Goal: Understand process/instructions

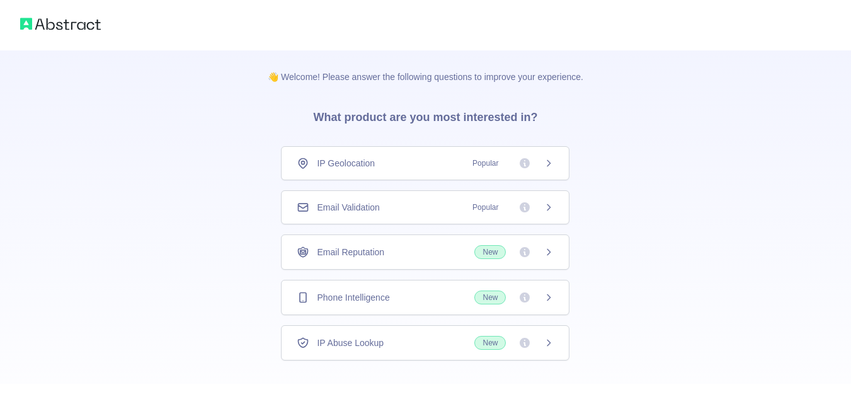
click at [383, 208] on div "Email Validation Popular" at bounding box center [425, 207] width 257 height 13
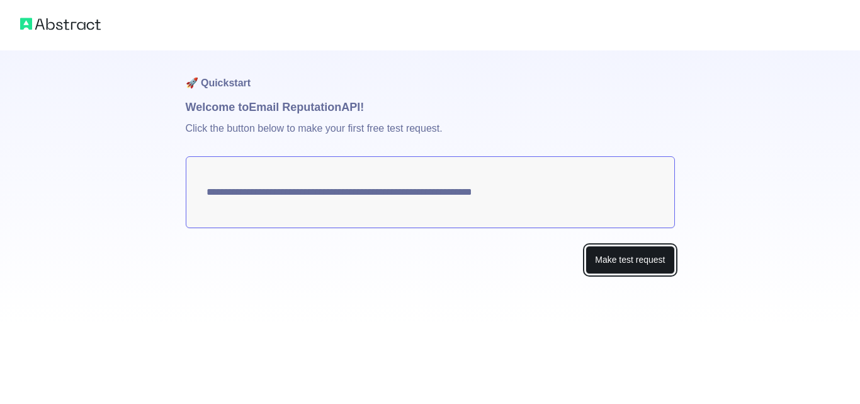
click at [615, 259] on button "Make test request" at bounding box center [630, 260] width 89 height 28
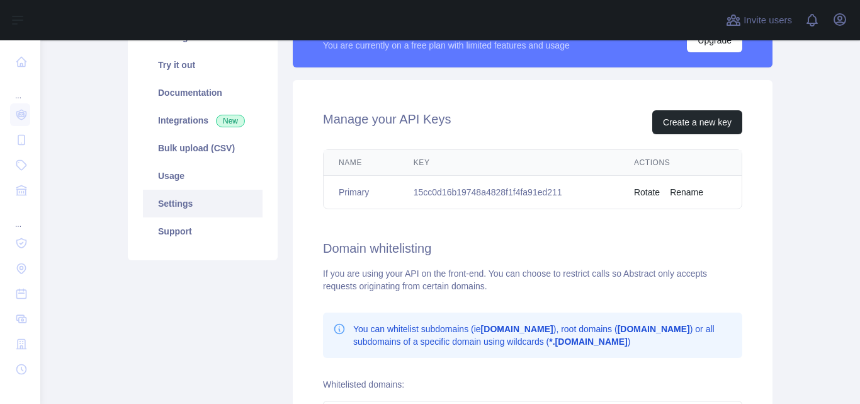
scroll to position [126, 0]
click at [486, 191] on td "15cc0d16b19748a4828f1f4fa91ed211" at bounding box center [509, 191] width 220 height 33
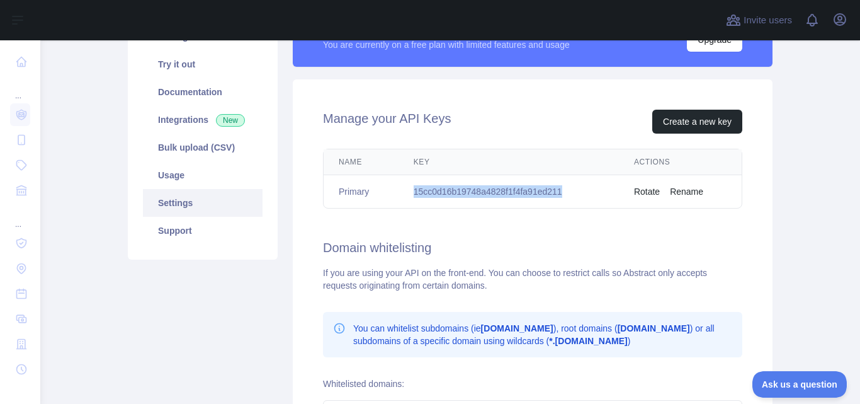
scroll to position [0, 0]
click at [486, 191] on td "15cc0d16b19748a4828f1f4fa91ed211" at bounding box center [509, 191] width 220 height 33
copy td "15cc0d16b19748a4828f1f4fa91ed211"
